Goal: Find specific page/section: Find specific page/section

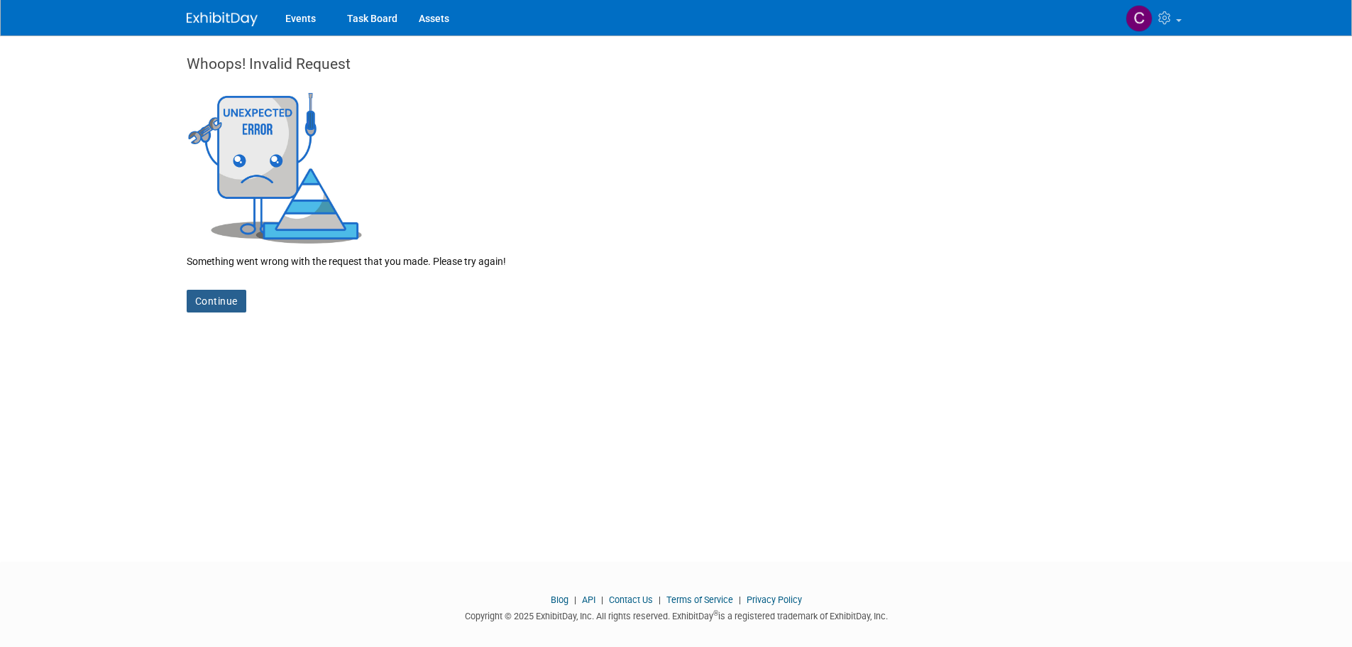
click at [217, 292] on link "Continue" at bounding box center [217, 301] width 60 height 23
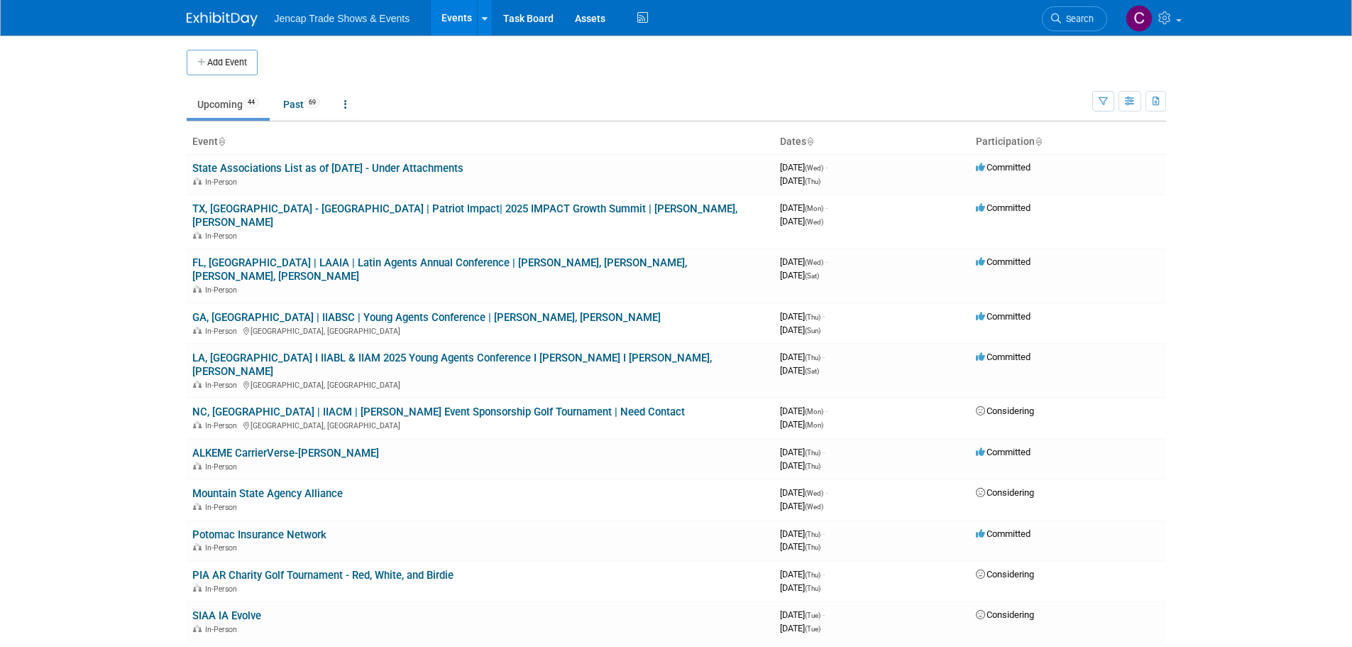
click at [567, 311] on link "GA, Savannah | IIABSC | Young Agents Conference | Allison Sharpe, Chris Raburn" at bounding box center [426, 317] width 468 height 13
